Goal: Register for event/course

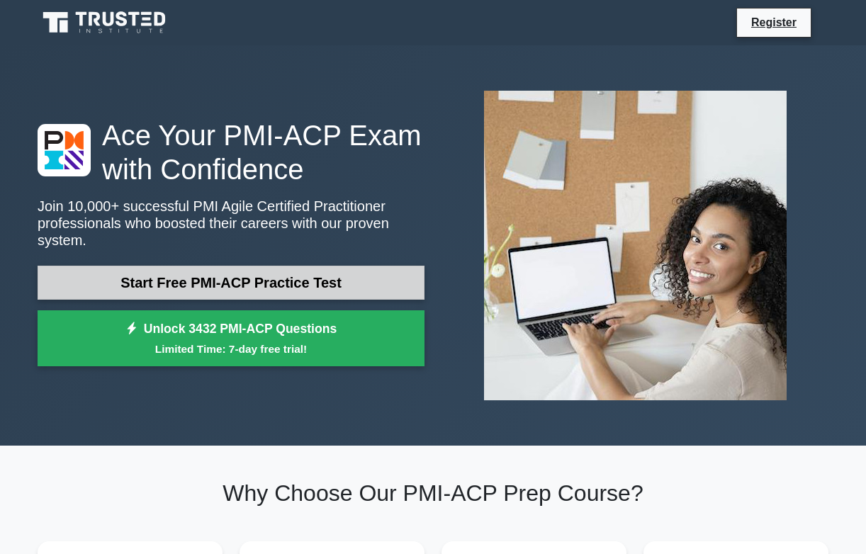
click at [170, 285] on link "Start Free PMI-ACP Practice Test" at bounding box center [231, 283] width 387 height 34
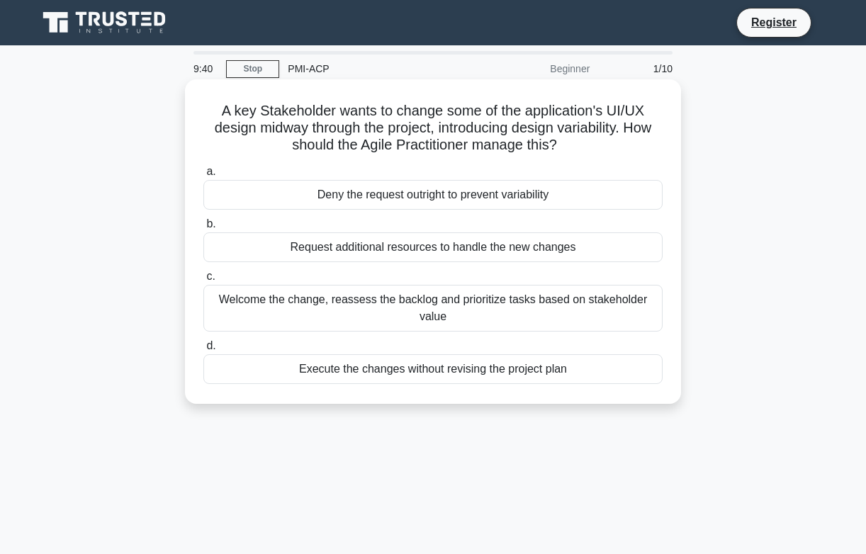
click at [302, 301] on div "Welcome the change, reassess the backlog and prioritize tasks based on stakehol…" at bounding box center [432, 308] width 459 height 47
click at [203, 281] on input "c. Welcome the change, reassess the backlog and prioritize tasks based on stake…" at bounding box center [203, 276] width 0 height 9
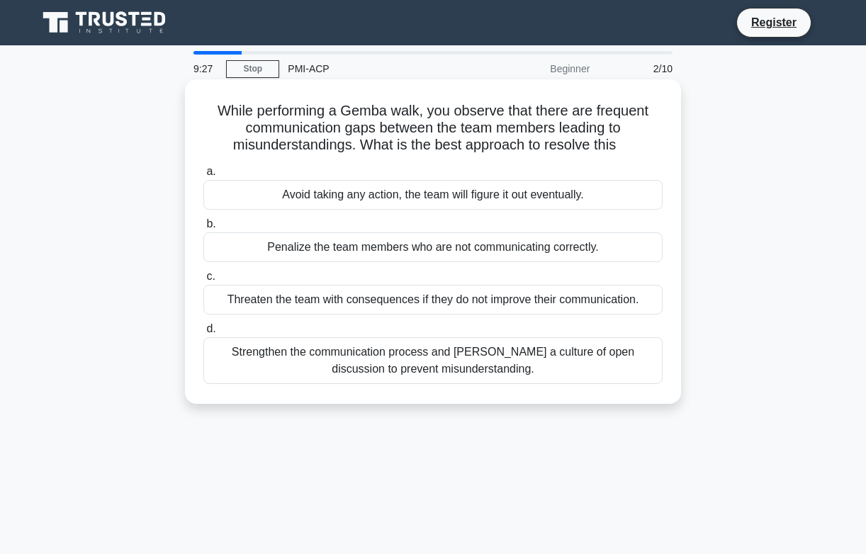
click at [335, 371] on div "Strengthen the communication process and foster a culture of open discussion to…" at bounding box center [432, 360] width 459 height 47
click at [203, 334] on input "d. Strengthen the communication process and foster a culture of open discussion…" at bounding box center [203, 328] width 0 height 9
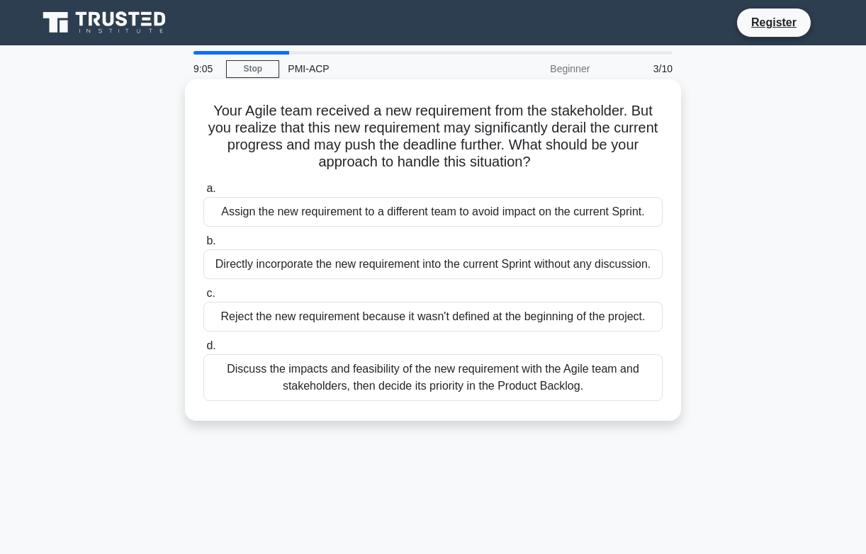
click at [357, 378] on div "Discuss the impacts and feasibility of the new requirement with the Agile team …" at bounding box center [432, 377] width 459 height 47
click at [203, 351] on input "d. Discuss the impacts and feasibility of the new requirement with the Agile te…" at bounding box center [203, 345] width 0 height 9
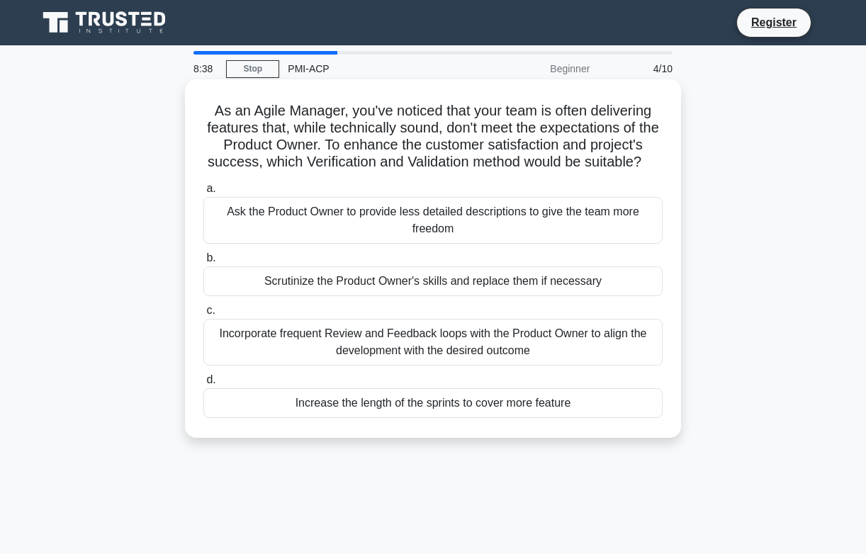
click at [365, 346] on div "Incorporate frequent Review and Feedback loops with the Product Owner to align …" at bounding box center [432, 342] width 459 height 47
click at [203, 315] on input "c. Incorporate frequent Review and Feedback loops with the Product Owner to ali…" at bounding box center [203, 310] width 0 height 9
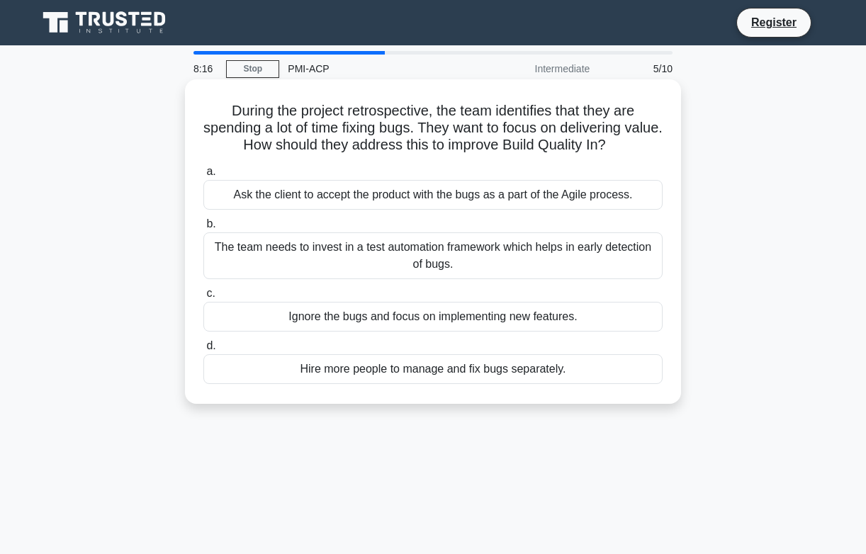
click at [363, 268] on div "The team needs to invest in a test automation framework which helps in early de…" at bounding box center [432, 255] width 459 height 47
click at [203, 229] on input "b. The team needs to invest in a test automation framework which helps in early…" at bounding box center [203, 224] width 0 height 9
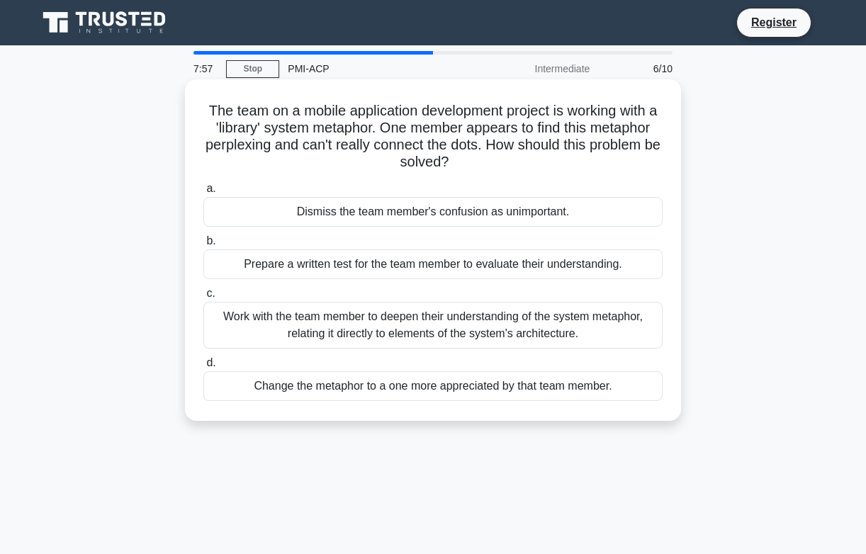
click at [384, 319] on div "Work with the team member to deepen their understanding of the system metaphor,…" at bounding box center [432, 325] width 459 height 47
click at [203, 298] on input "c. Work with the team member to deepen their understanding of the system metaph…" at bounding box center [203, 293] width 0 height 9
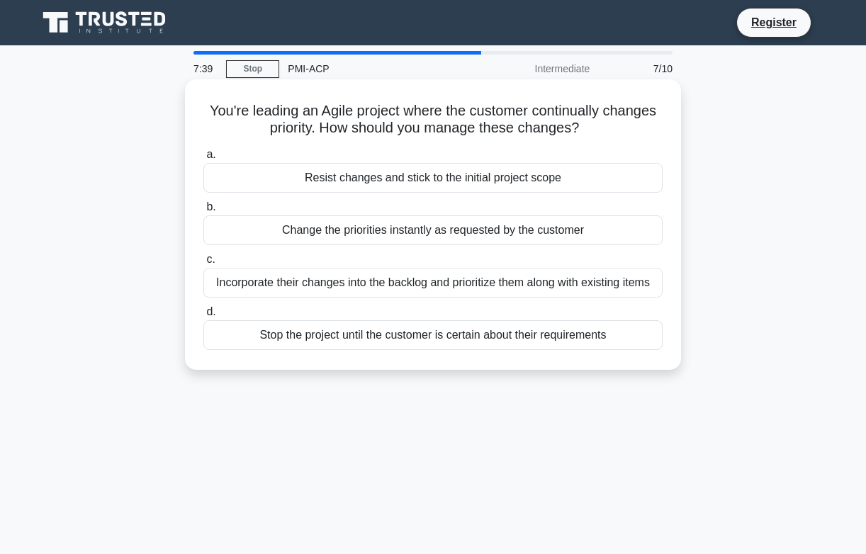
click at [381, 294] on div "Incorporate their changes into the backlog and prioritize them along with exist…" at bounding box center [432, 283] width 459 height 30
click at [203, 264] on input "c. Incorporate their changes into the backlog and prioritize them along with ex…" at bounding box center [203, 259] width 0 height 9
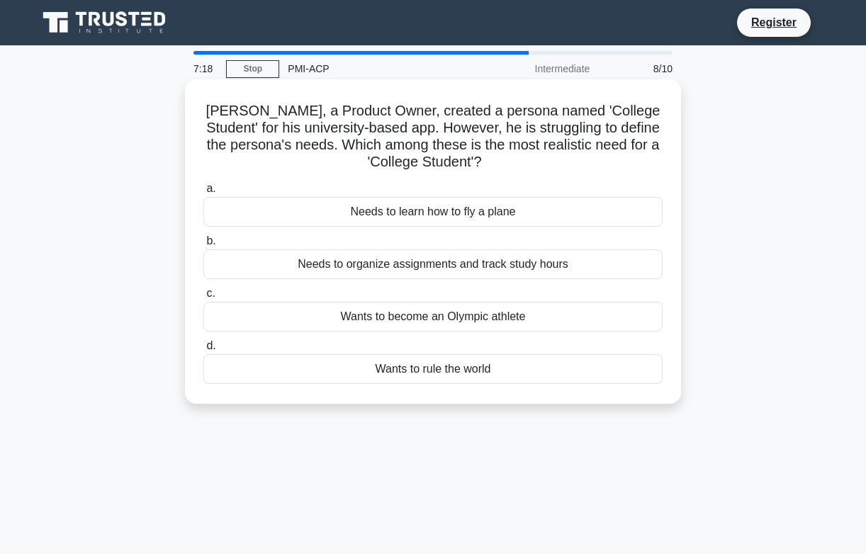
click at [381, 271] on div "Needs to organize assignments and track study hours" at bounding box center [432, 264] width 459 height 30
click at [203, 246] on input "b. Needs to organize assignments and track study hours" at bounding box center [203, 241] width 0 height 9
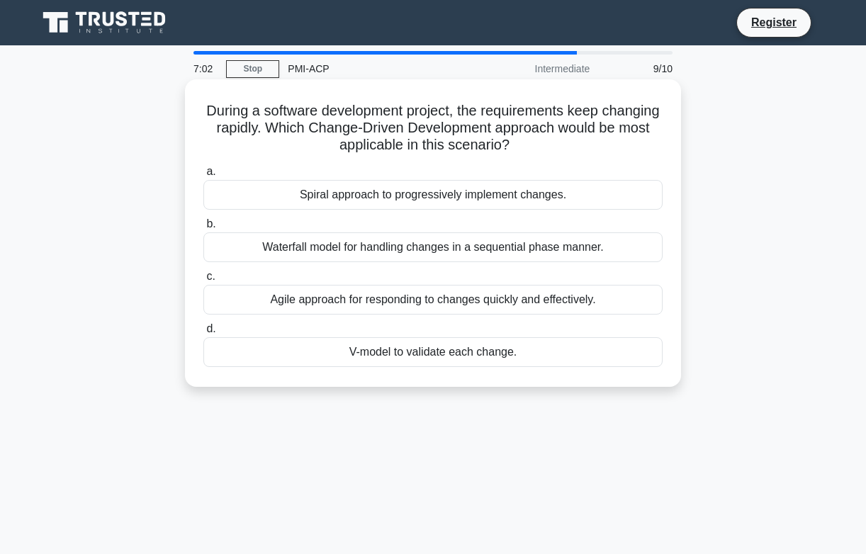
click at [390, 296] on div "Agile approach for responding to changes quickly and effectively." at bounding box center [432, 300] width 459 height 30
click at [203, 281] on input "c. Agile approach for responding to changes quickly and effectively." at bounding box center [203, 276] width 0 height 9
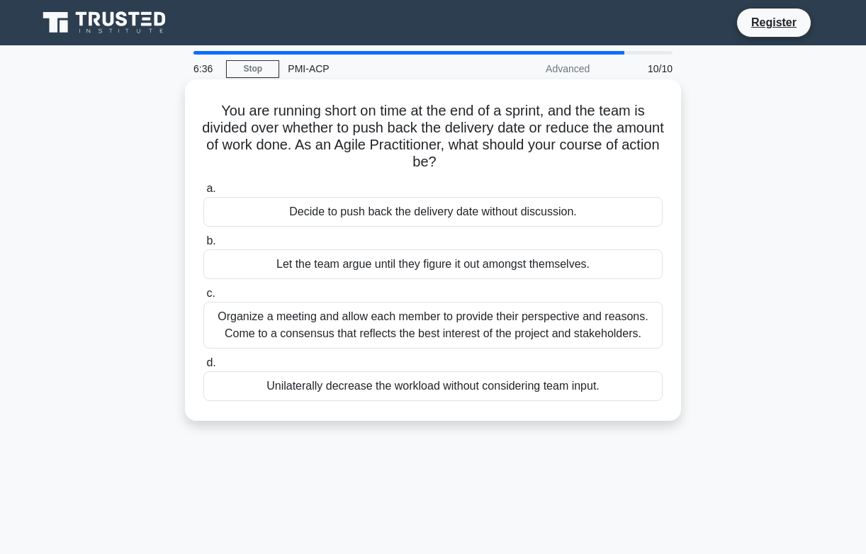
click at [381, 320] on div "Organize a meeting and allow each member to provide their perspective and reaso…" at bounding box center [432, 325] width 459 height 47
click at [203, 298] on input "c. Organize a meeting and allow each member to provide their perspective and re…" at bounding box center [203, 293] width 0 height 9
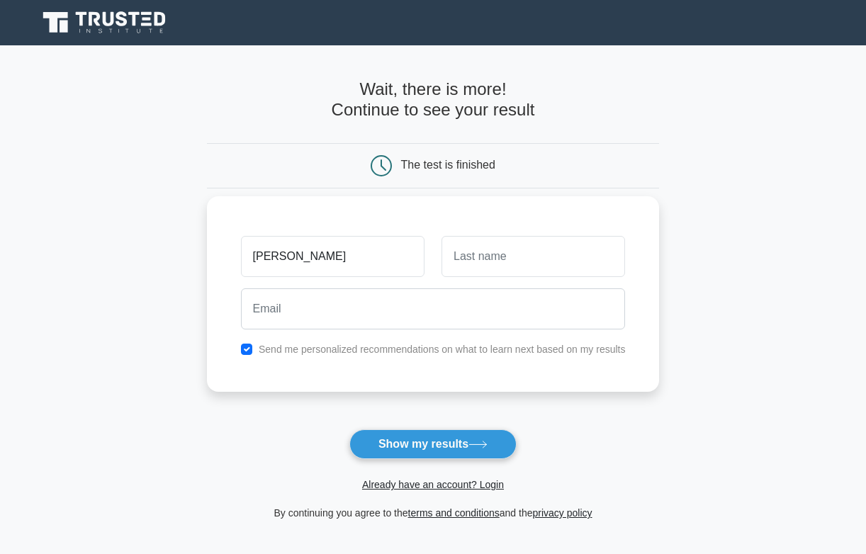
type input "[PERSON_NAME]"
click at [527, 259] on input "text" at bounding box center [532, 256] width 183 height 41
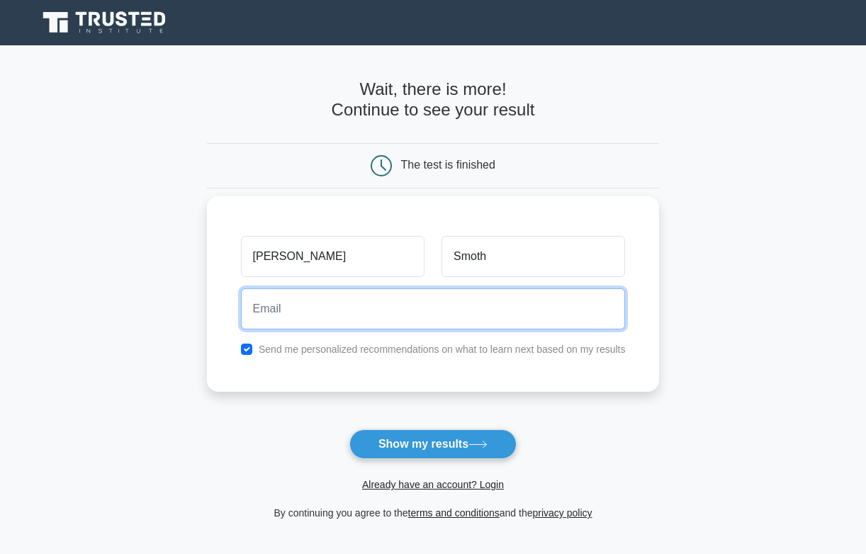
click at [515, 300] on input "email" at bounding box center [433, 308] width 385 height 41
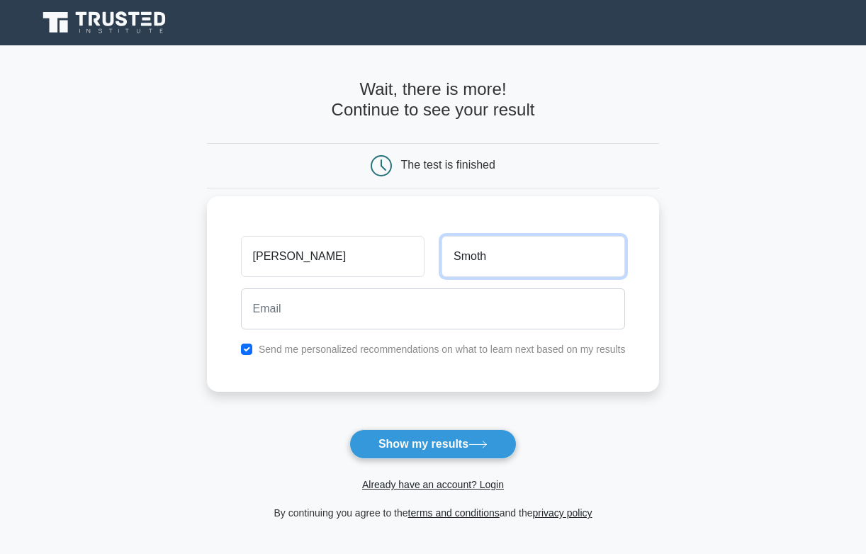
click at [475, 263] on input "Smoth" at bounding box center [532, 256] width 183 height 41
type input "[PERSON_NAME]"
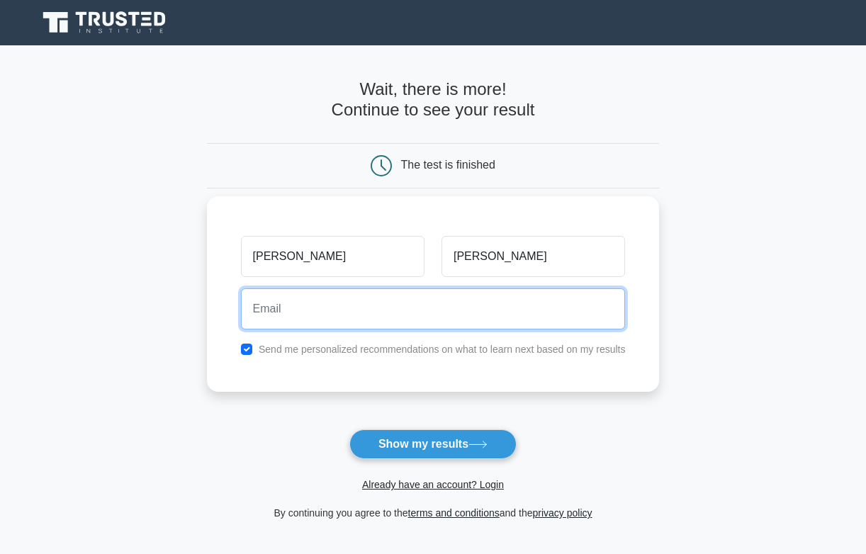
click at [420, 293] on input "email" at bounding box center [433, 308] width 385 height 41
type input "[EMAIL_ADDRESS][DOMAIN_NAME]"
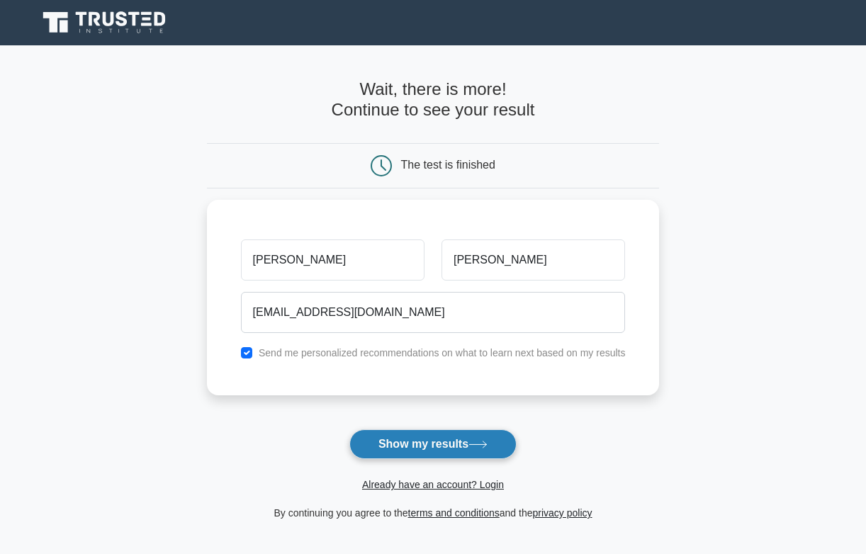
click at [412, 444] on button "Show my results" at bounding box center [432, 444] width 167 height 30
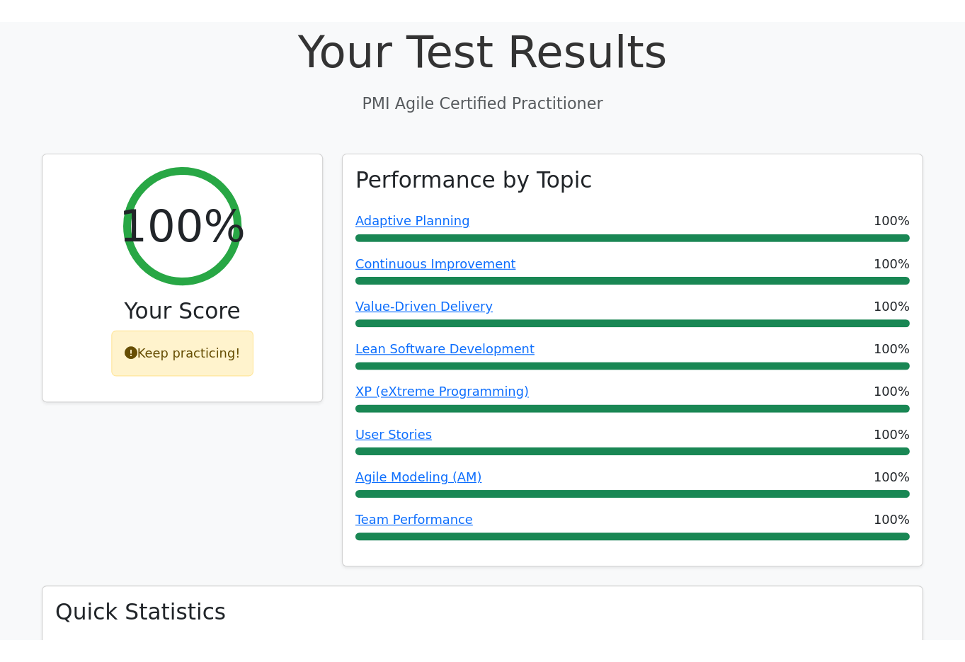
scroll to position [477, 0]
